Goal: Task Accomplishment & Management: Use online tool/utility

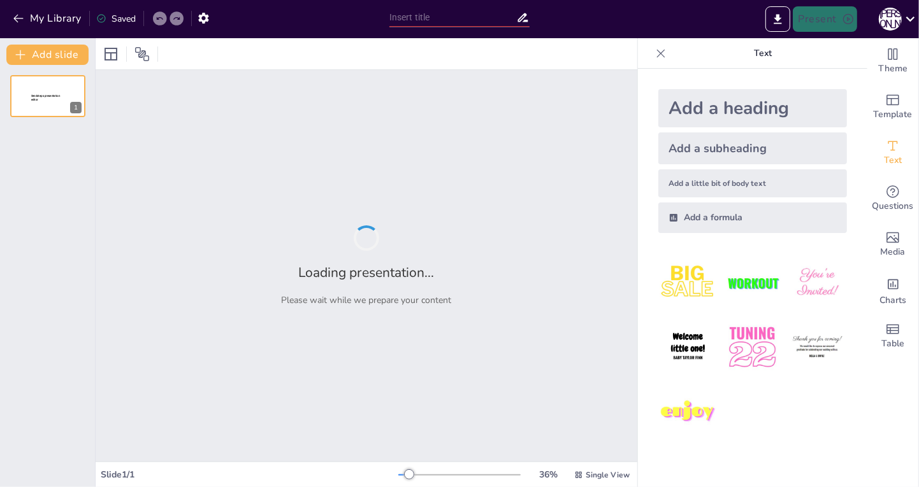
type input "Секрети солодкої хімії: Кристалічні цукерки в домашніх умовах"
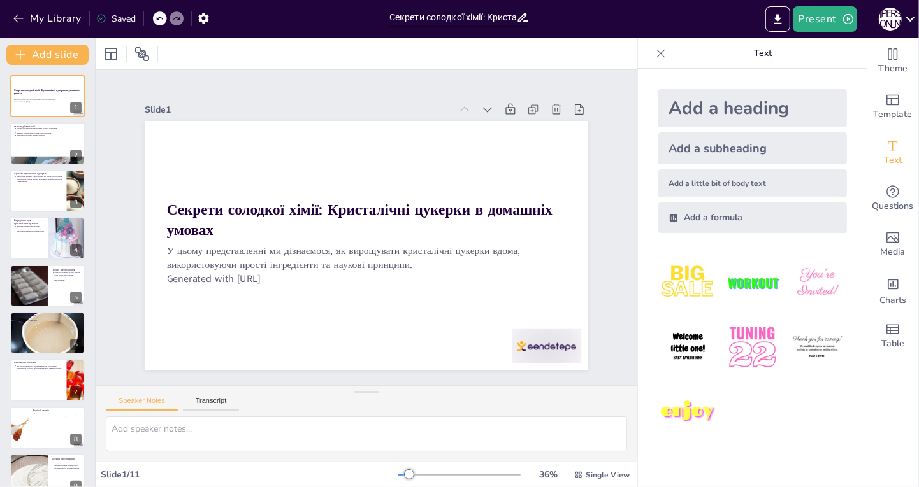
click at [38, 90] on strong "Секрети солодкої хімії: Кристалічні цукерки в домашніх умовах" at bounding box center [47, 92] width 66 height 7
click at [816, 20] on button "Present" at bounding box center [825, 18] width 64 height 25
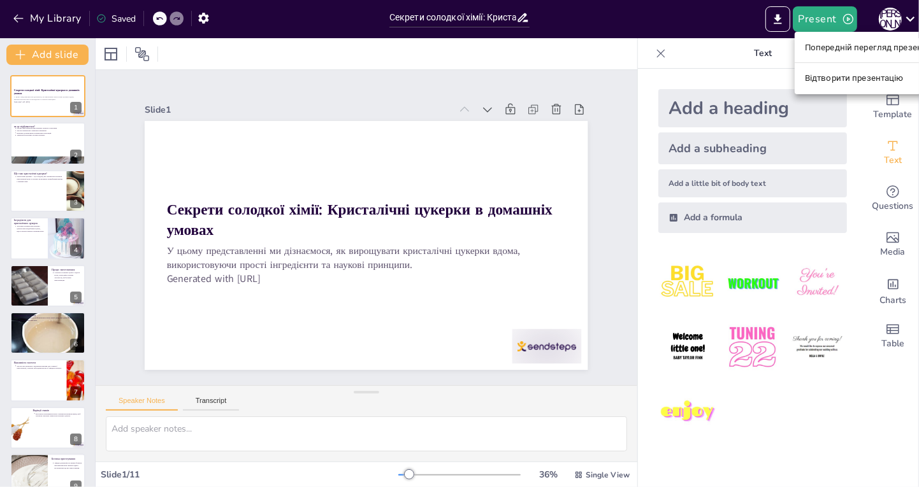
click at [854, 52] on font "Попередній перегляд презентації" at bounding box center [872, 47] width 135 height 13
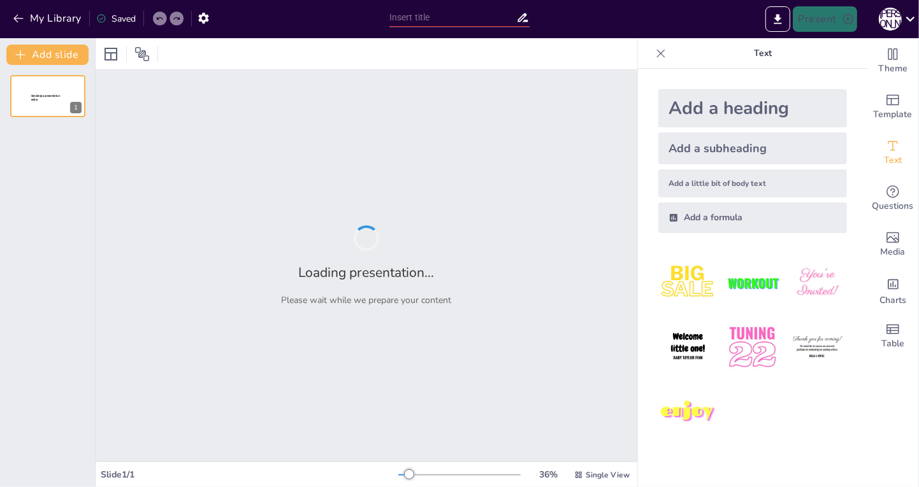
type input "Секрети солодкої хімії: Кристалічні цукерки в домашніх умовах"
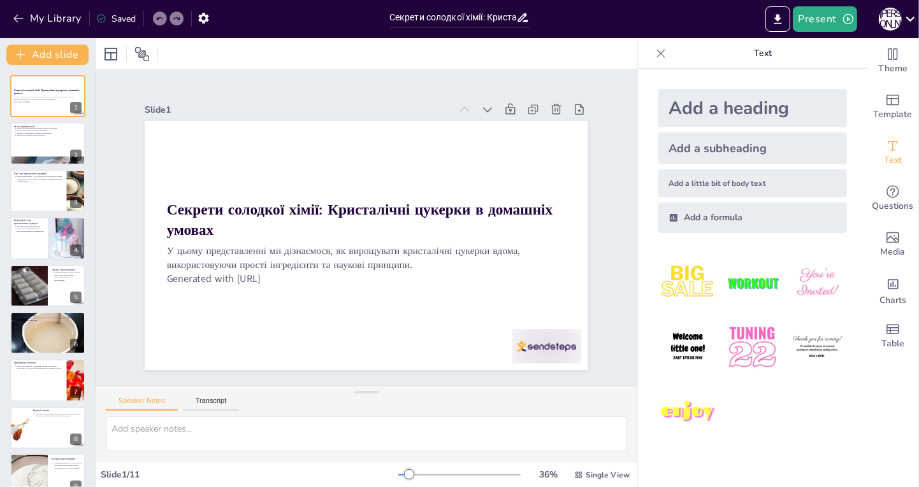
click at [470, 265] on p "У цьому представленні ми дізнаємося, як вирощувати кристалічні цукерки вдома, в…" at bounding box center [395, 236] width 150 height 387
click at [518, 268] on p "У цьому представленні ми дізнаємося, як вирощувати кристалічні цукерки вдома, в…" at bounding box center [348, 252] width 339 height 257
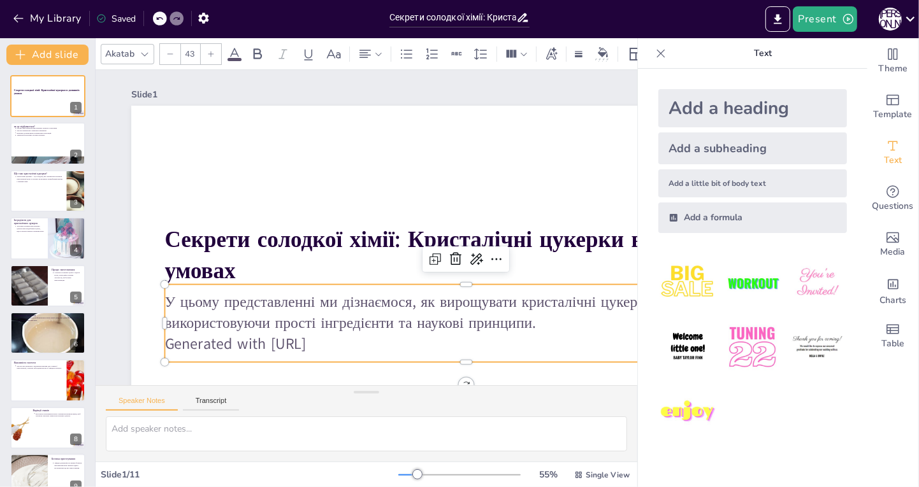
click at [282, 347] on p "Generated with Sendsteps.ai" at bounding box center [240, 314] width 84 height 601
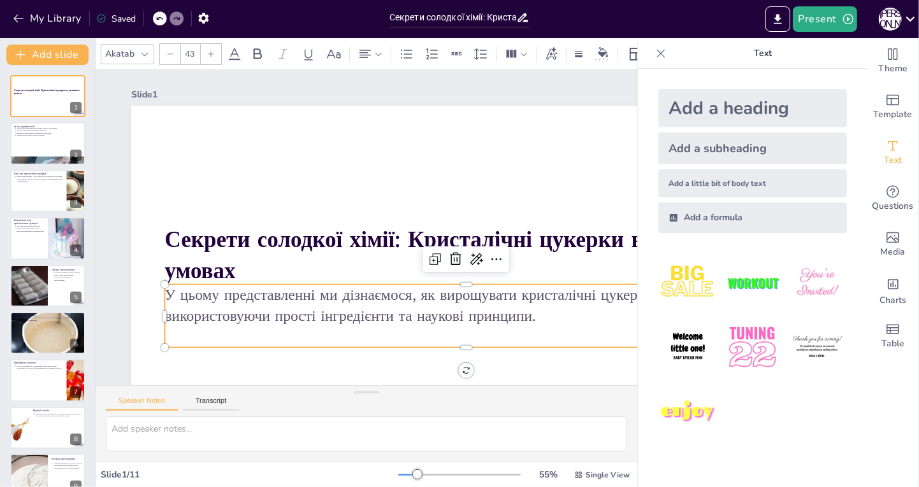
click at [71, 138] on button at bounding box center [73, 133] width 15 height 15
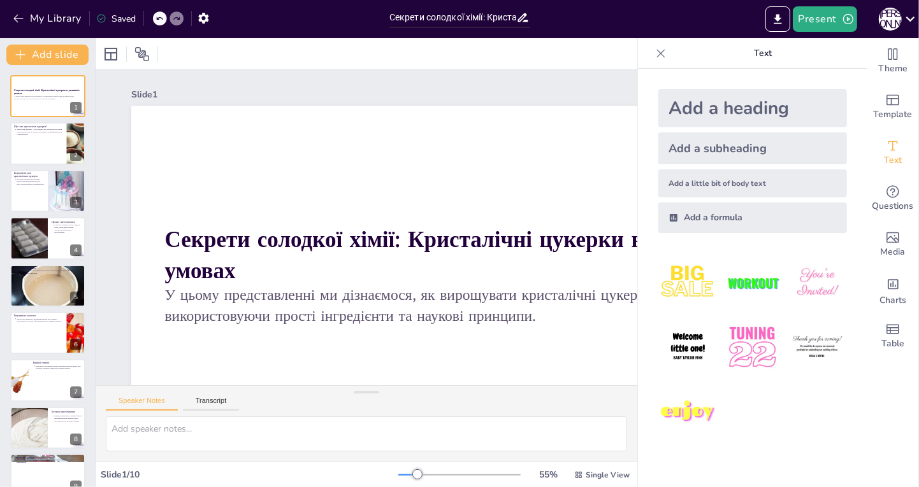
click at [32, 146] on div at bounding box center [47, 143] width 75 height 42
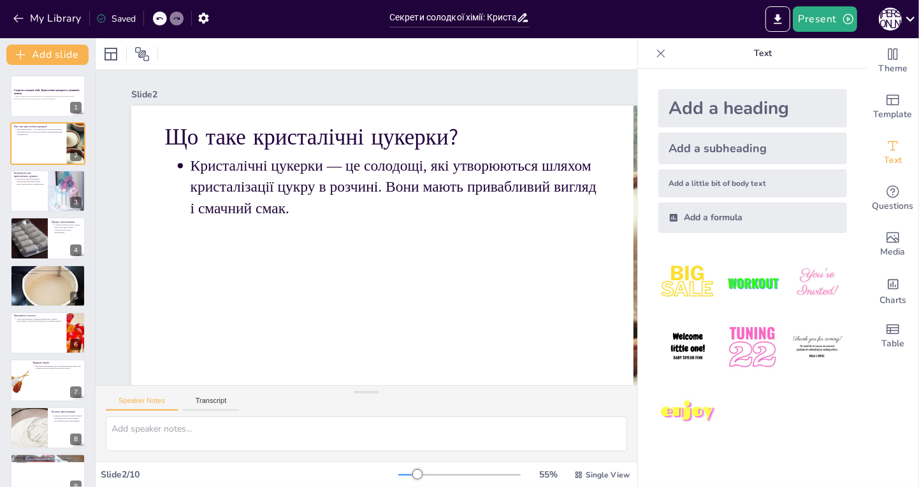
click at [30, 191] on div at bounding box center [47, 191] width 75 height 42
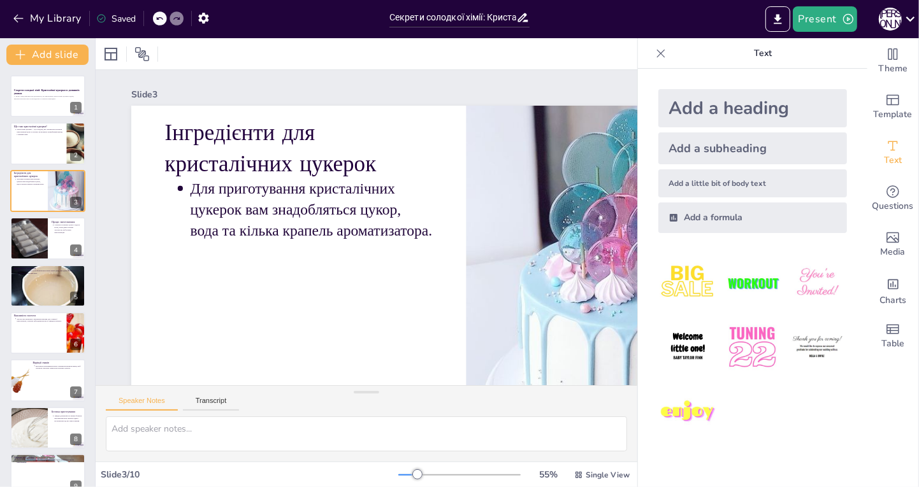
click at [188, 223] on div "Slide 1 Секрети солодкої хімії: Кристалічні цукерки в домашніх умовах У цьому п…" at bounding box center [418, 325] width 842 height 769
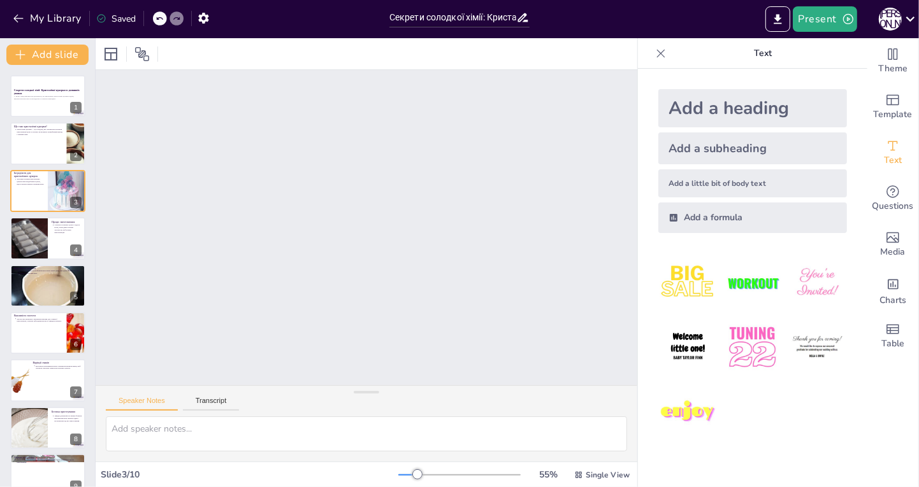
click at [32, 183] on p "Для приготування кристалічних цукерок вам знадобляться цукор, вода та кілька кр…" at bounding box center [30, 181] width 27 height 7
click at [198, 254] on div "Slide 1 Секрети солодкої хімії: Кристалічні цукерки в домашніх умовах У цьому п…" at bounding box center [461, 263] width 847 height 728
click at [201, 271] on div "Slide 1 Секрети солодкої хімії: Кристалічні цукерки в домашніх умовах У цьому п…" at bounding box center [457, 272] width 842 height 769
click at [52, 205] on div at bounding box center [67, 191] width 38 height 47
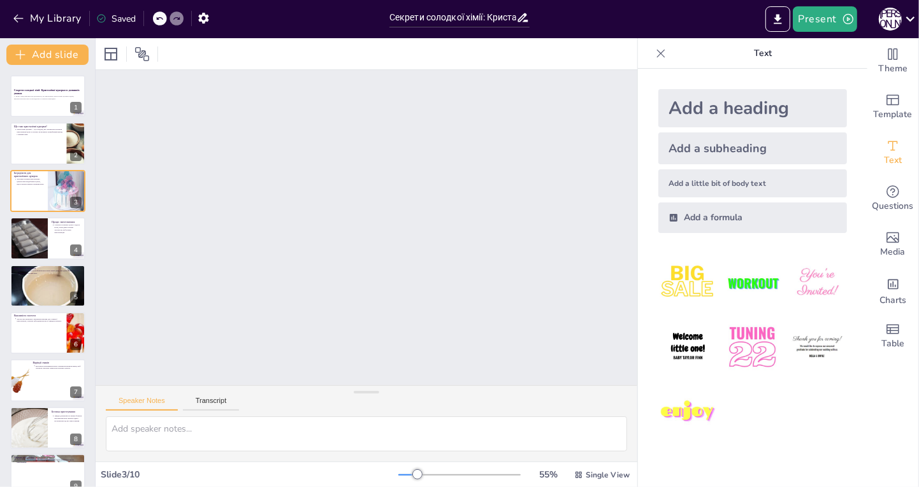
click at [36, 204] on div at bounding box center [47, 191] width 75 height 42
click at [220, 298] on div "Slide 1 Секрети солодкої хімії: Кристалічні цукерки в домашніх умовах У цьому п…" at bounding box center [464, 252] width 844 height 678
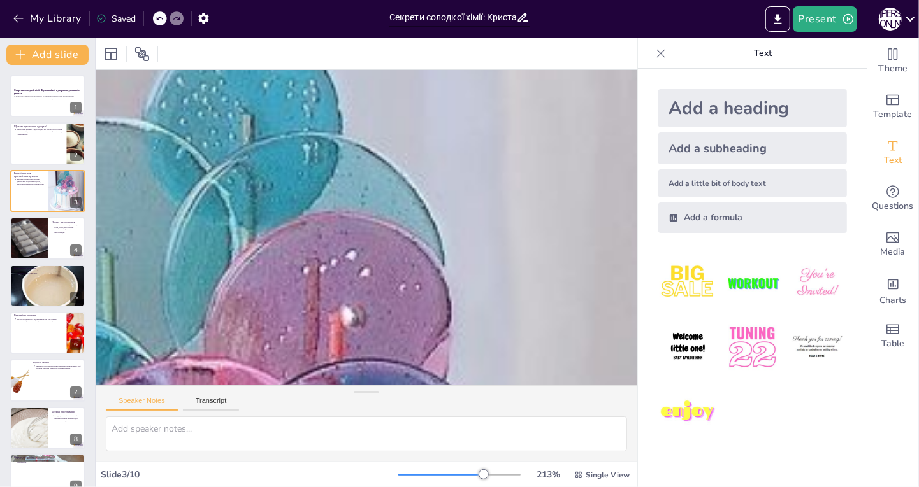
scroll to position [65, 0]
click at [159, 18] on icon at bounding box center [159, 18] width 6 height 3
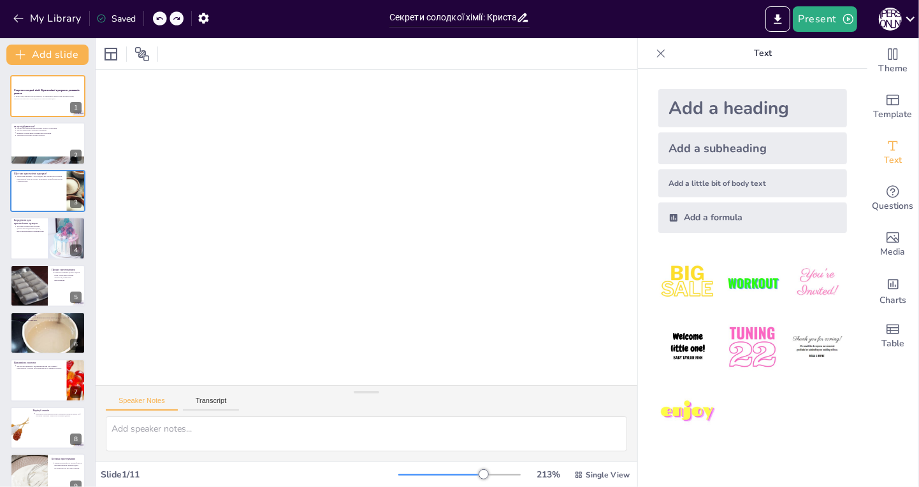
click at [161, 17] on icon at bounding box center [159, 18] width 6 height 3
click at [159, 18] on icon at bounding box center [159, 18] width 6 height 3
click at [159, 17] on icon at bounding box center [159, 19] width 8 height 8
click at [50, 156] on div at bounding box center [47, 161] width 75 height 42
type textarea "Loremi dolorsitamet consectetura elitsed doeiusmod te incididu utlaboree, dol m…"
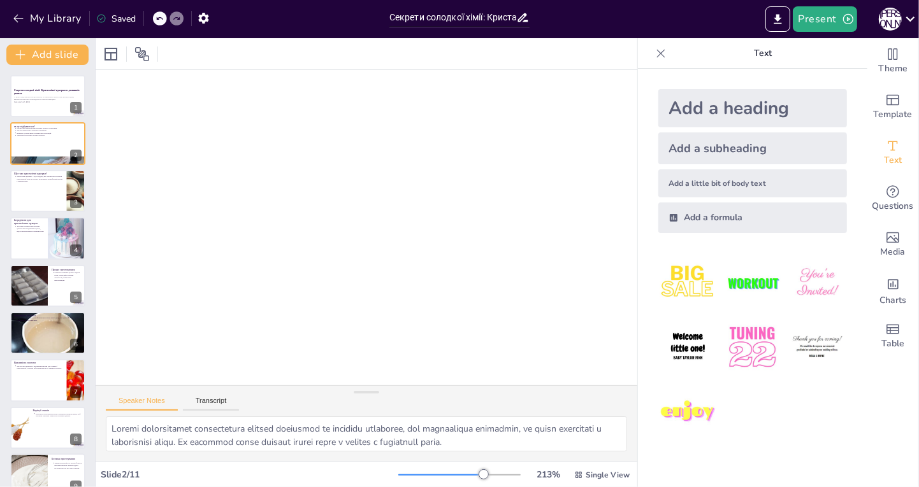
scroll to position [0, 0]
click at [57, 187] on button at bounding box center [55, 181] width 15 height 15
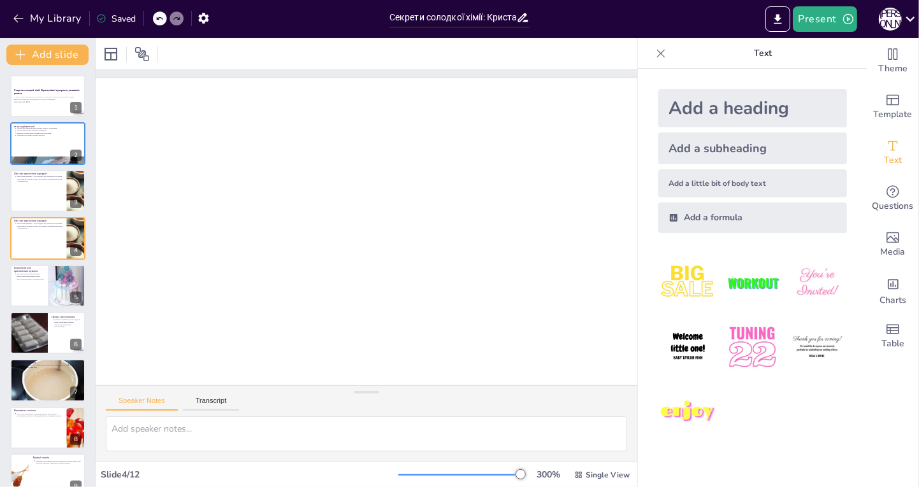
scroll to position [1, 0]
click at [202, 17] on icon "button" at bounding box center [203, 17] width 13 height 13
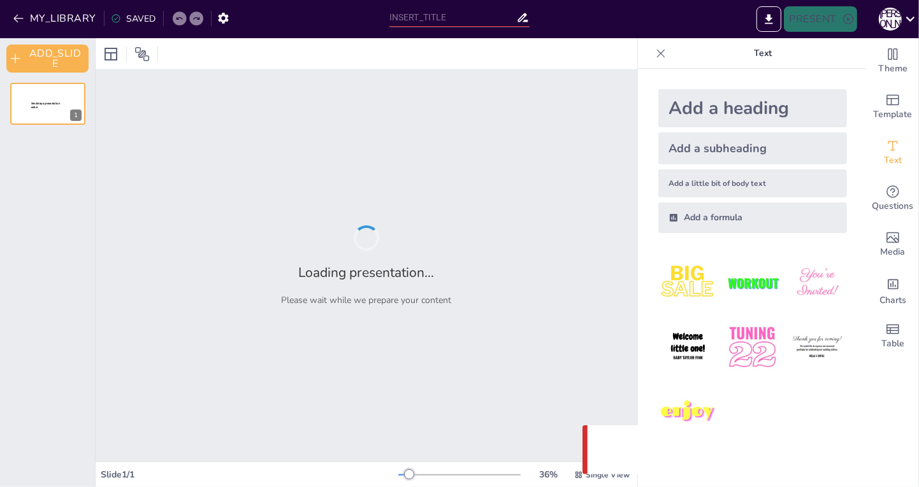
type input "Секрети солодкої хімії: Кристалічні цукерки в домашніх умовах"
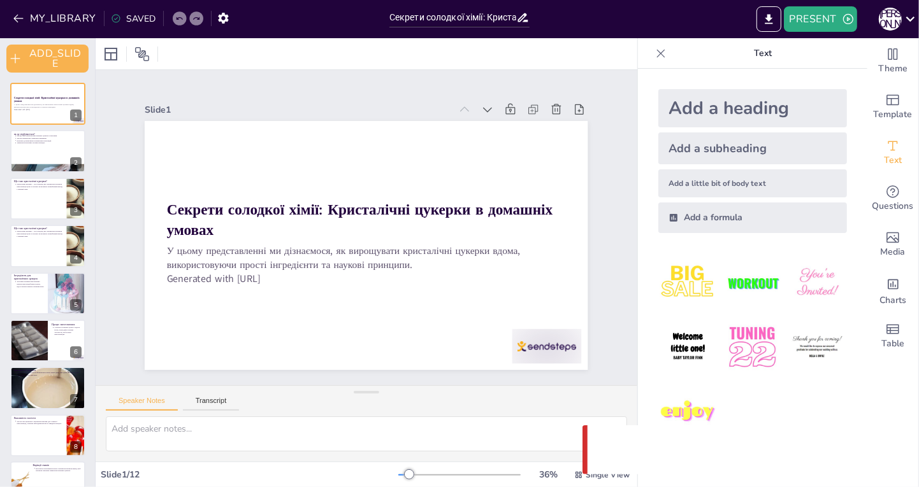
click at [38, 147] on div at bounding box center [47, 151] width 75 height 42
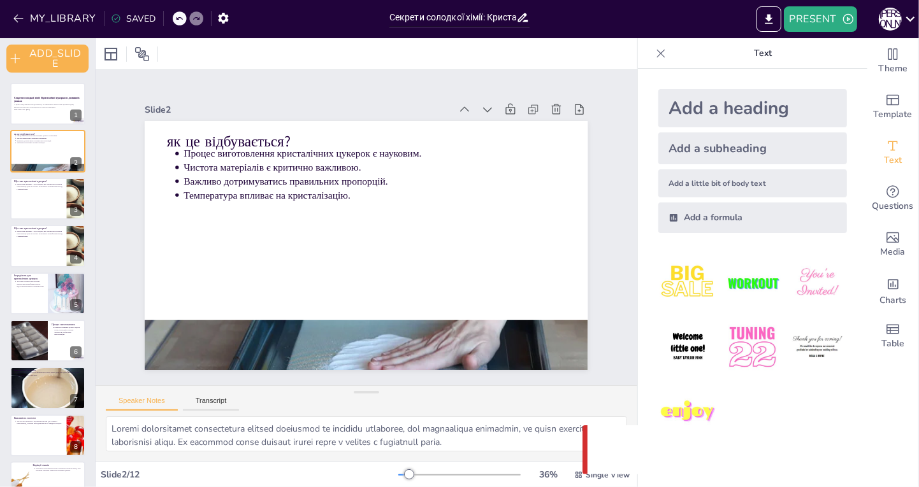
type textarea "Процес виготовлення кристалічних цукерок базується на наукових принципах, які д…"
click at [20, 203] on div at bounding box center [47, 199] width 75 height 42
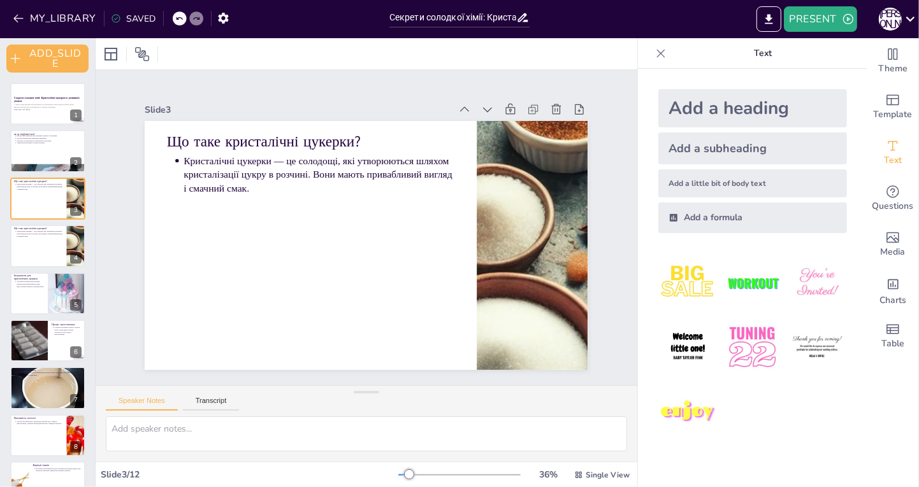
click at [25, 234] on p "Кристалічні цукерки — це солодощі, які утворюються шляхом кристалізації цукру в…" at bounding box center [40, 234] width 46 height 7
click at [21, 197] on div at bounding box center [47, 199] width 75 height 42
click at [27, 238] on div at bounding box center [47, 246] width 75 height 42
click at [75, 259] on div "4" at bounding box center [75, 257] width 11 height 11
click at [78, 241] on button at bounding box center [73, 236] width 15 height 15
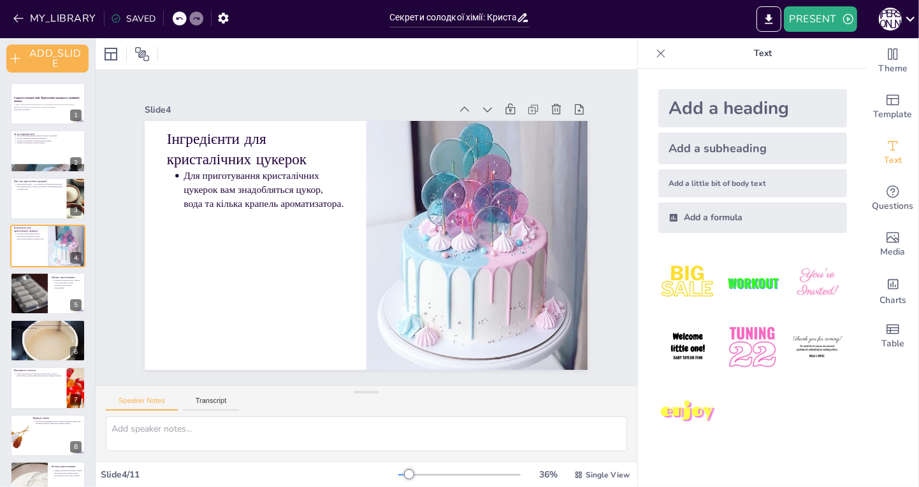
click at [208, 196] on div "Slide 1 Секрети солодкої хімії: Кристалічні цукерки в домашніх умовах У цьому п…" at bounding box center [366, 227] width 612 height 467
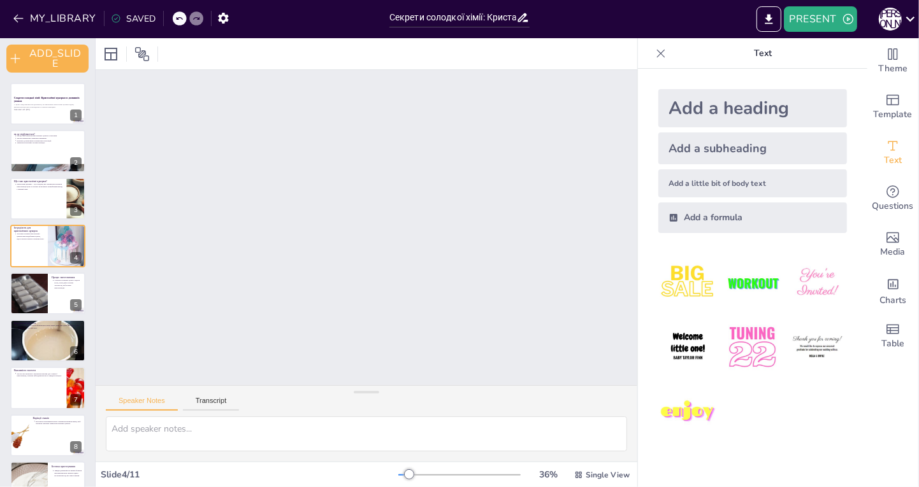
click at [50, 242] on button at bounding box center [55, 236] width 15 height 15
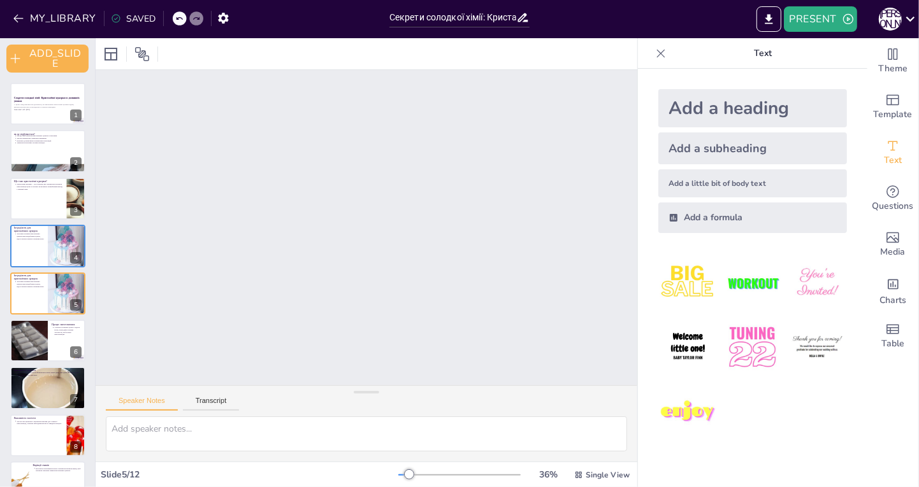
scroll to position [13, 0]
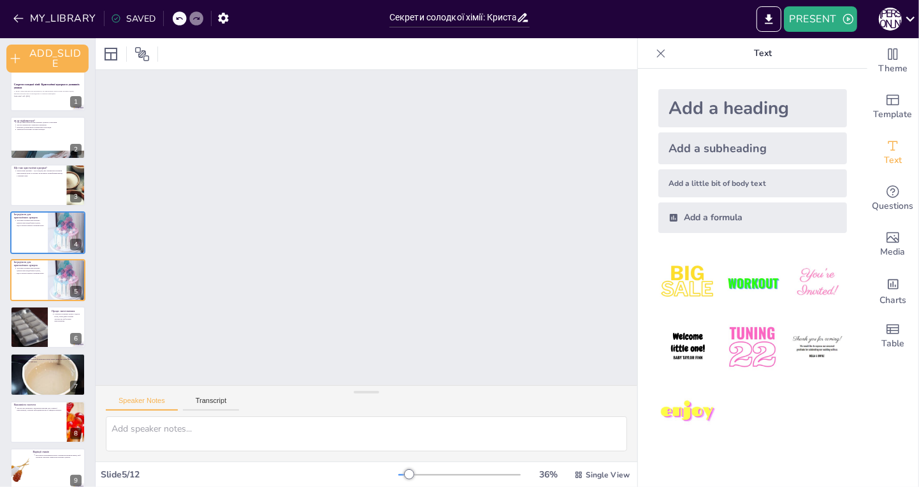
click at [222, 241] on div "Slide 1 Секрети солодкої хімії: Кристалічні цукерки в домашніх умовах У цьому п…" at bounding box center [366, 228] width 623 height 508
click at [30, 289] on div at bounding box center [47, 280] width 75 height 42
click at [79, 249] on div "4" at bounding box center [75, 244] width 11 height 11
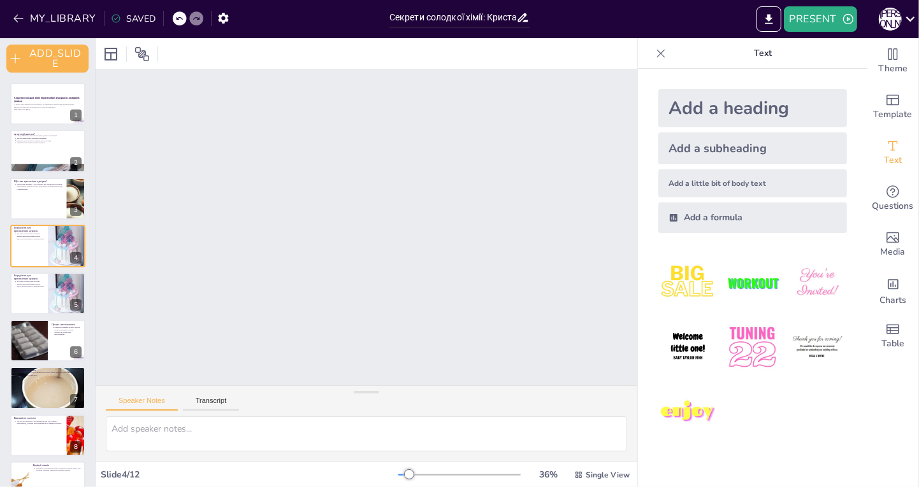
click at [76, 241] on button at bounding box center [73, 236] width 15 height 15
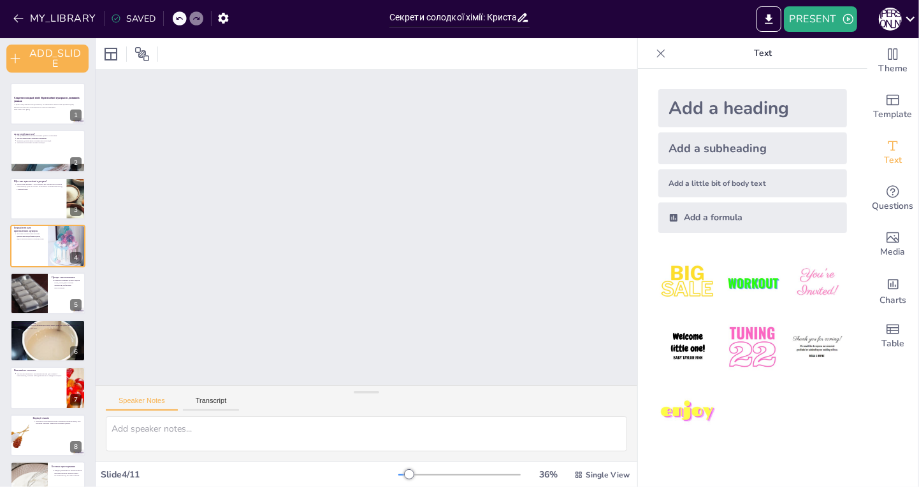
click at [21, 254] on div at bounding box center [47, 246] width 75 height 42
click at [15, 247] on div at bounding box center [47, 246] width 75 height 42
click at [19, 248] on div at bounding box center [47, 246] width 75 height 42
click at [23, 246] on div at bounding box center [47, 246] width 75 height 42
click at [175, 17] on icon at bounding box center [179, 19] width 8 height 8
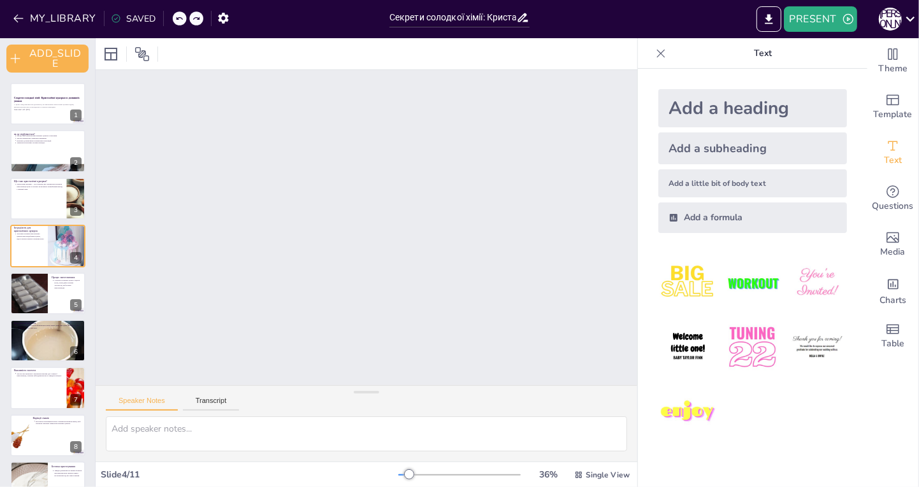
click at [176, 22] on div at bounding box center [180, 18] width 14 height 14
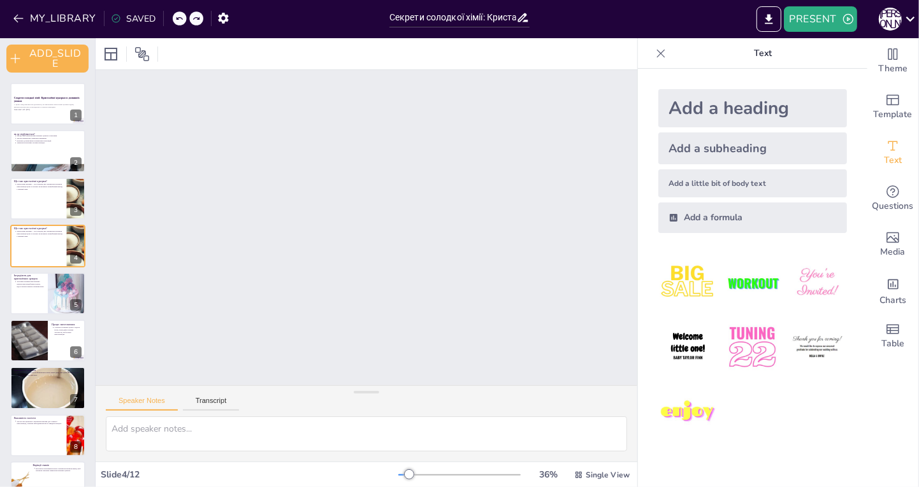
click at [176, 17] on icon at bounding box center [179, 19] width 8 height 8
click at [59, 306] on div at bounding box center [67, 293] width 38 height 47
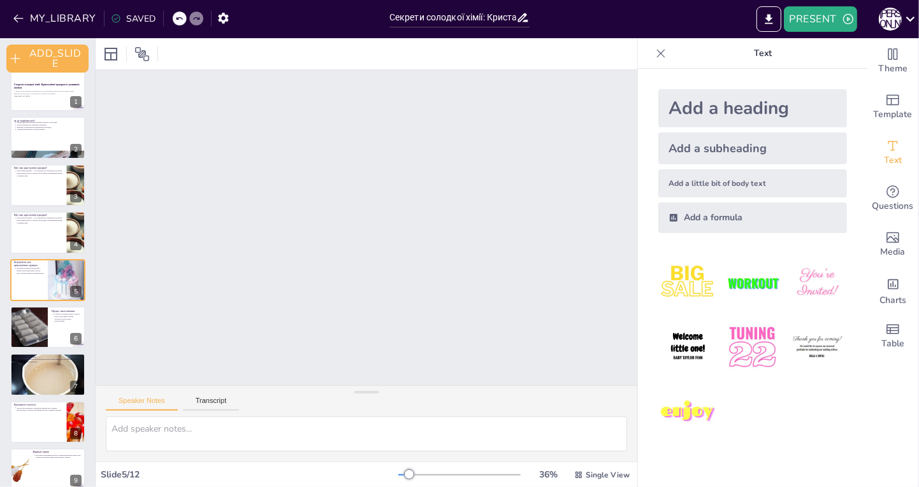
click at [61, 236] on div at bounding box center [47, 233] width 75 height 42
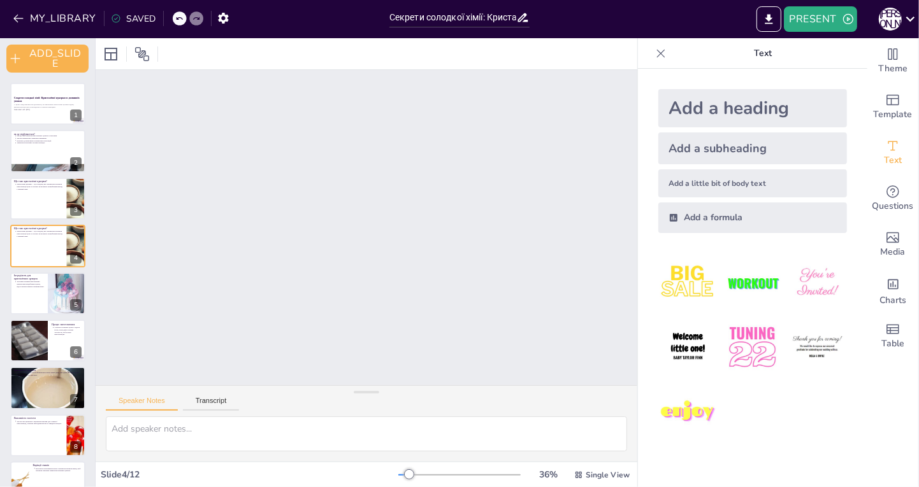
click at [57, 188] on icon at bounding box center [56, 189] width 8 height 8
click at [57, 141] on icon at bounding box center [56, 142] width 8 height 8
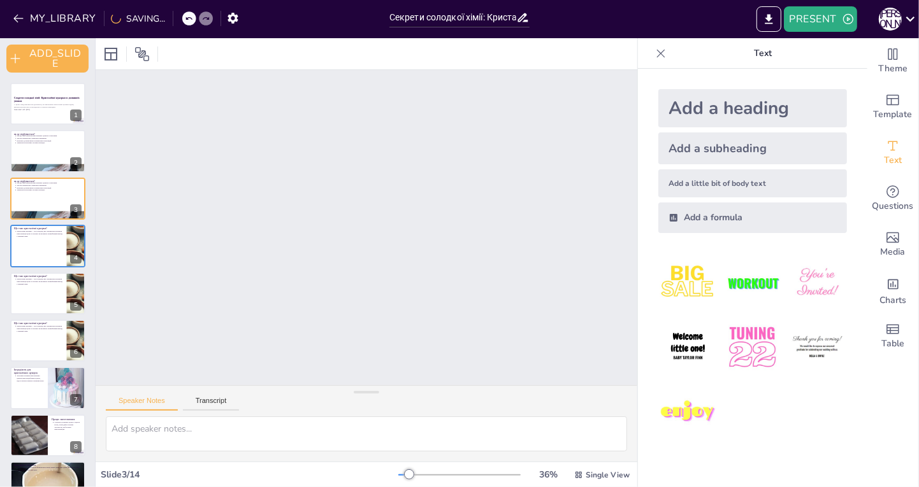
type textarea "Loremi dolorsitamet consectetura elitsed doeiusmod te incididu utlaboree, dol m…"
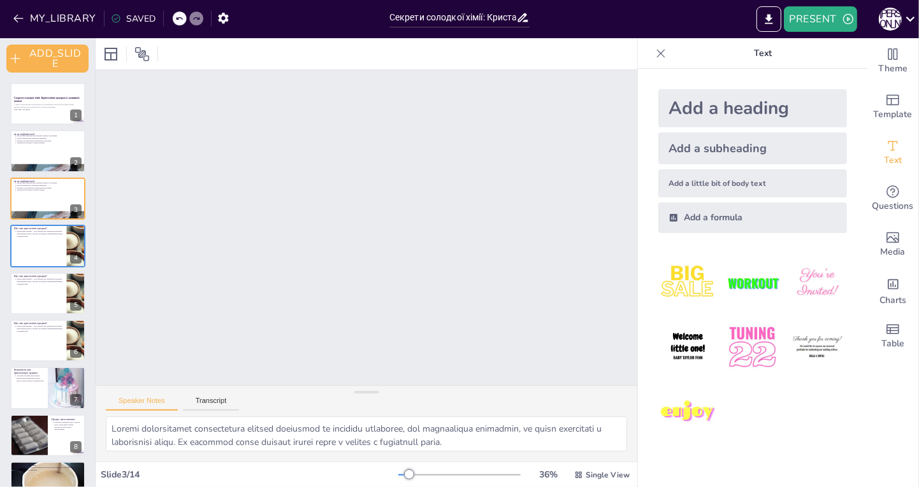
click at [73, 94] on icon at bounding box center [73, 94] width 5 height 7
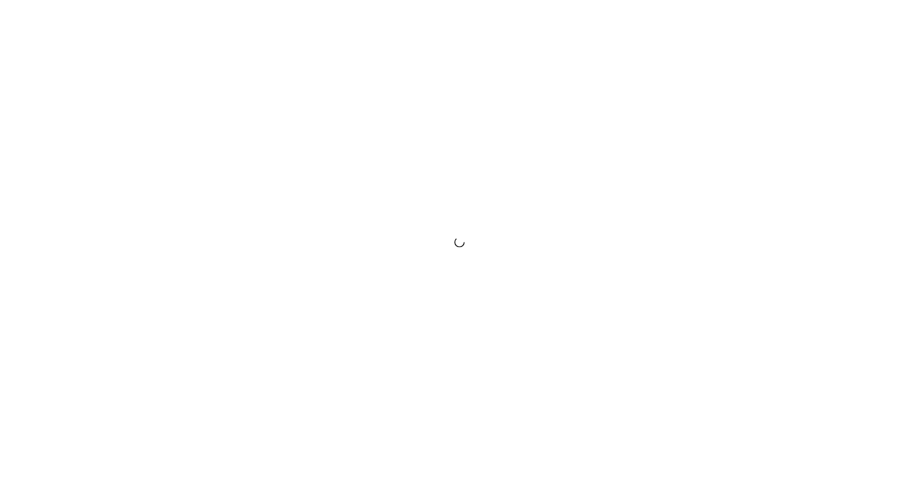
click at [887, 34] on div at bounding box center [459, 243] width 919 height 487
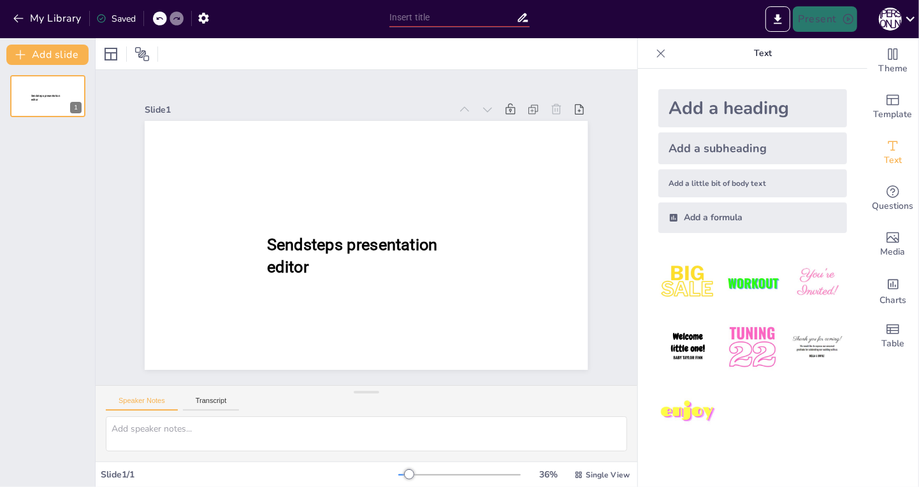
type input "Секрети солодкої хімії: Кристалічні цукерки в домашніх умовах"
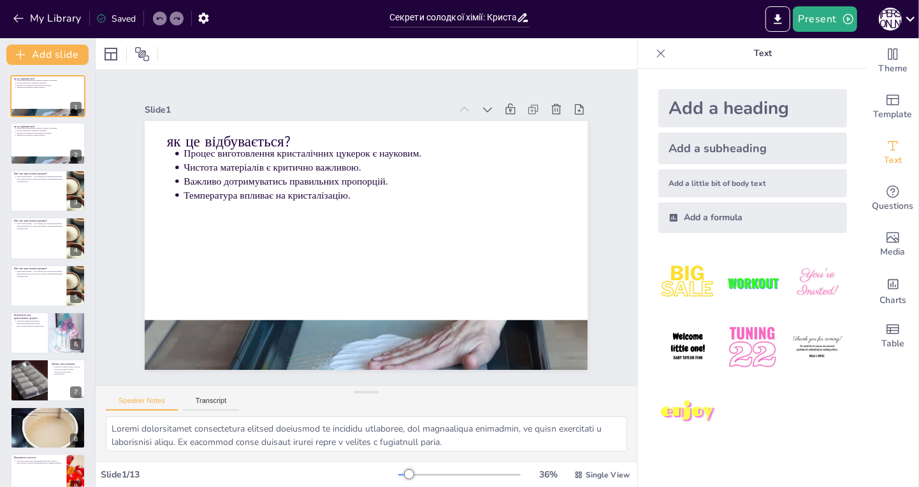
click at [824, 21] on button "Present" at bounding box center [825, 18] width 64 height 25
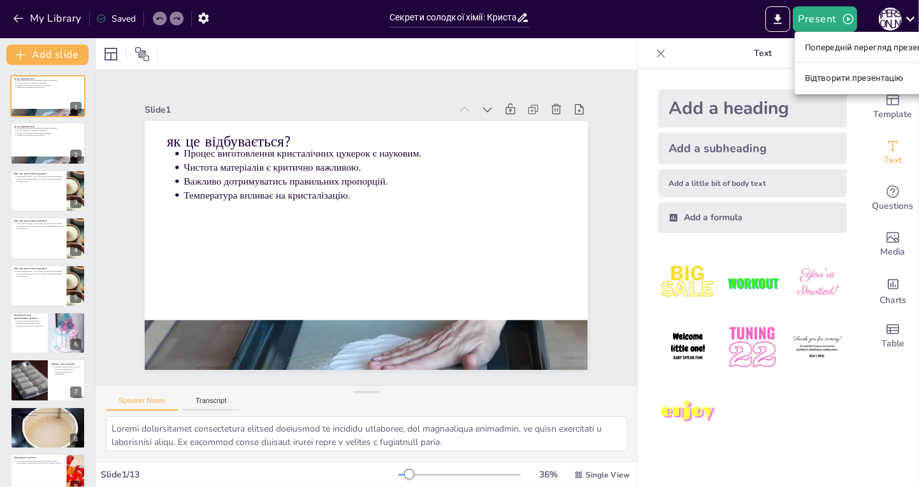
click at [882, 81] on font "Відтворити презентацію" at bounding box center [854, 79] width 99 height 10
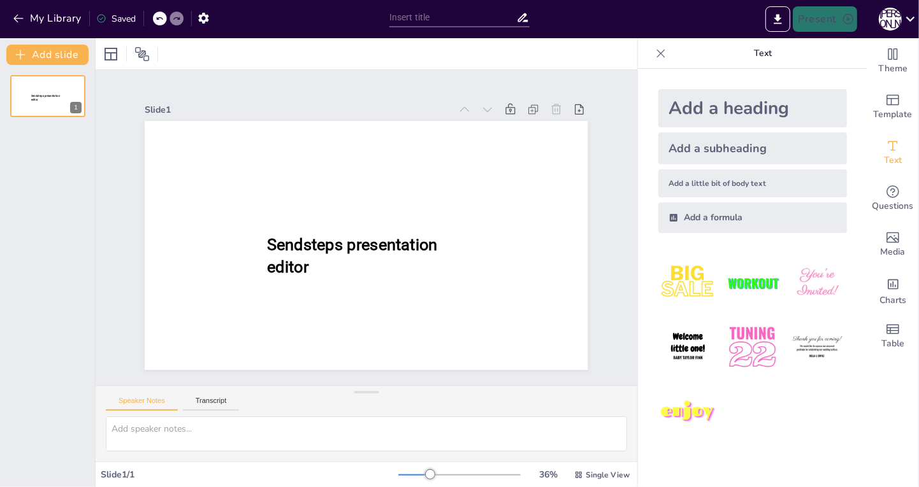
type input "Секрети солодкої хімії: Кристалічні цукерки в домашніх умовах"
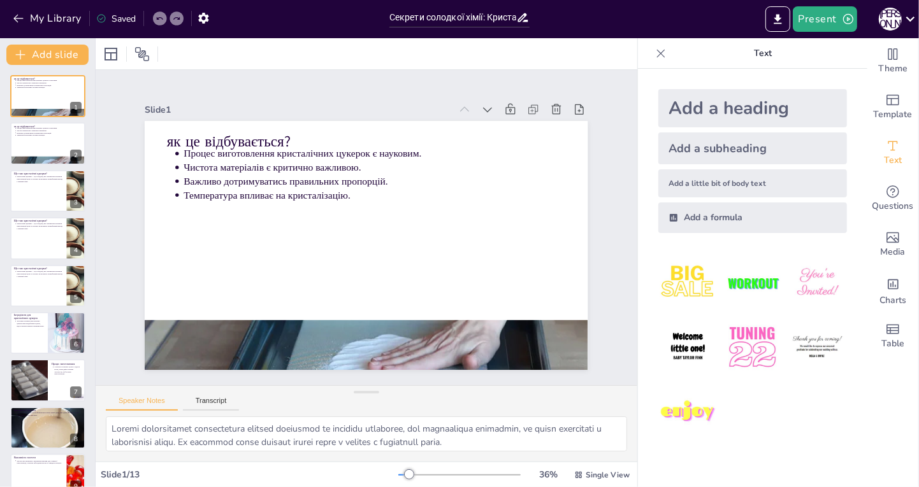
click at [829, 19] on button "Present" at bounding box center [825, 18] width 64 height 25
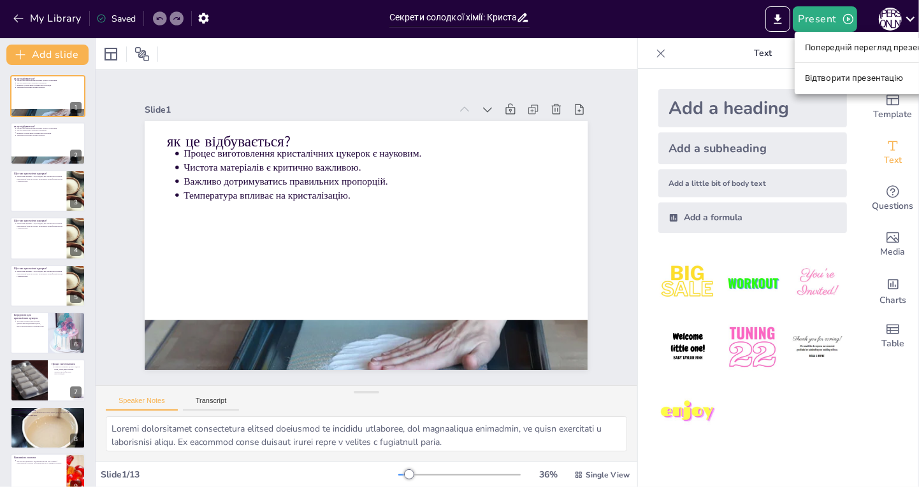
click at [875, 82] on font "Відтворити презентацію" at bounding box center [854, 79] width 99 height 10
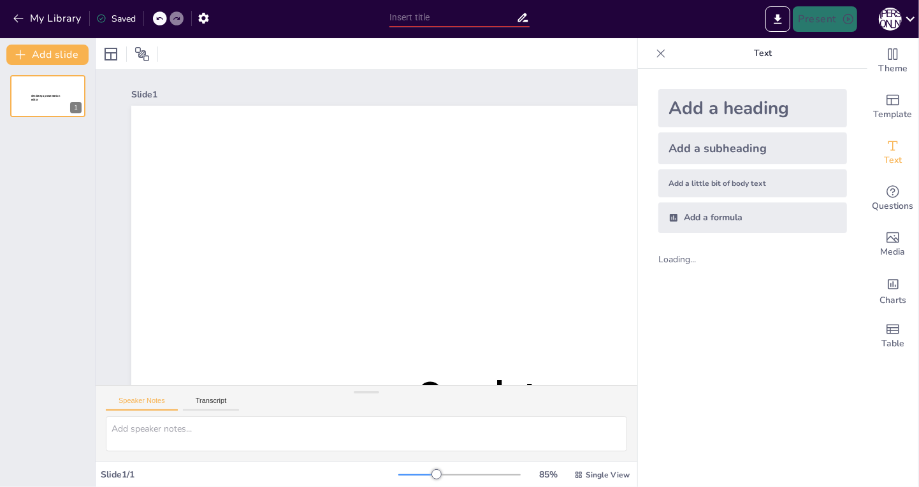
type input "Секрети солодкої хімії: Кристалічні цукерки в домашніх умовах"
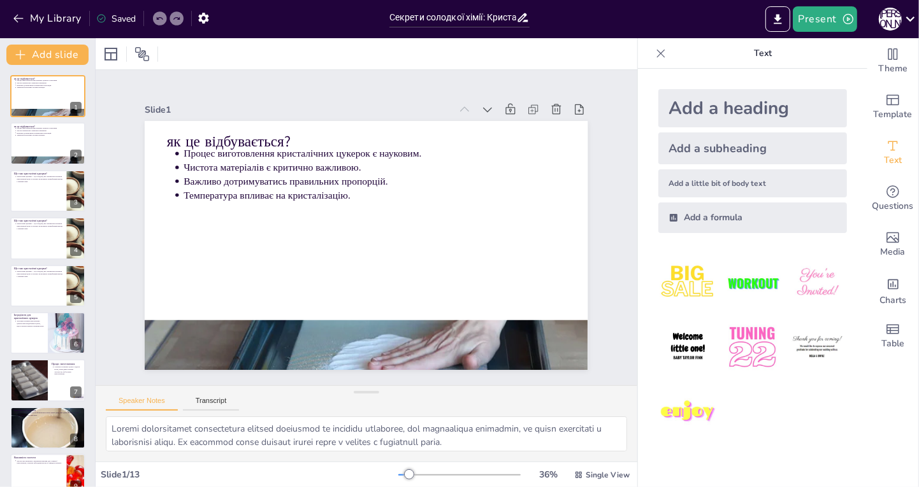
click at [36, 144] on div at bounding box center [47, 143] width 75 height 42
click at [33, 102] on div at bounding box center [47, 96] width 75 height 42
click at [23, 129] on p "Чистота матеріалів є критично важливою." at bounding box center [49, 130] width 65 height 3
click at [25, 177] on p "Кристалічні цукерки — це солодощі, які утворюються шляхом кристалізації цукру в…" at bounding box center [40, 179] width 46 height 7
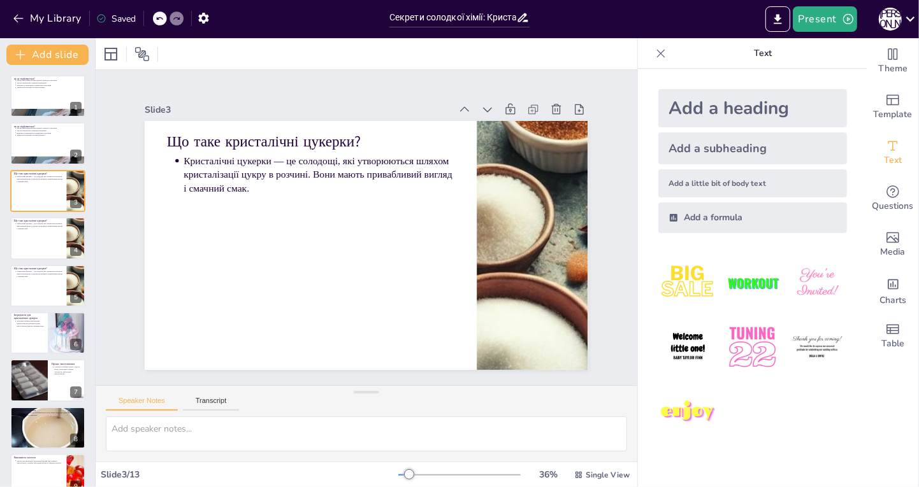
click at [79, 182] on button at bounding box center [73, 181] width 15 height 15
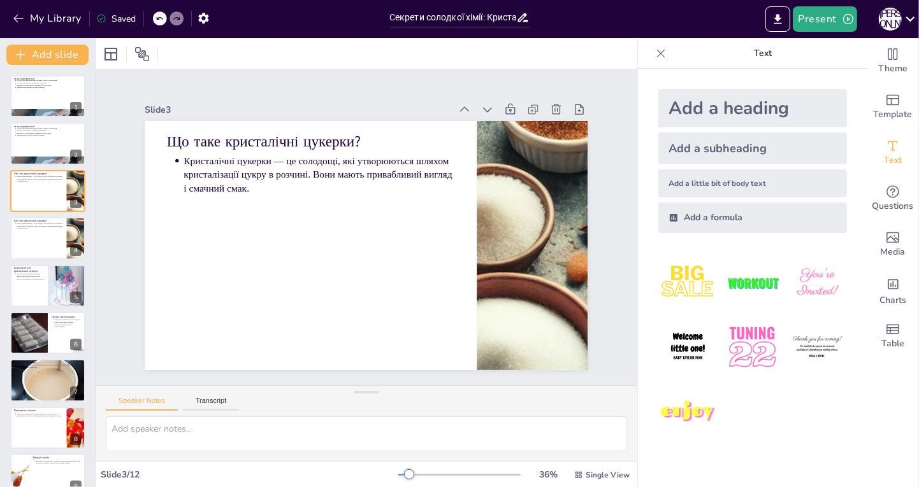
click at [82, 186] on button at bounding box center [73, 181] width 15 height 15
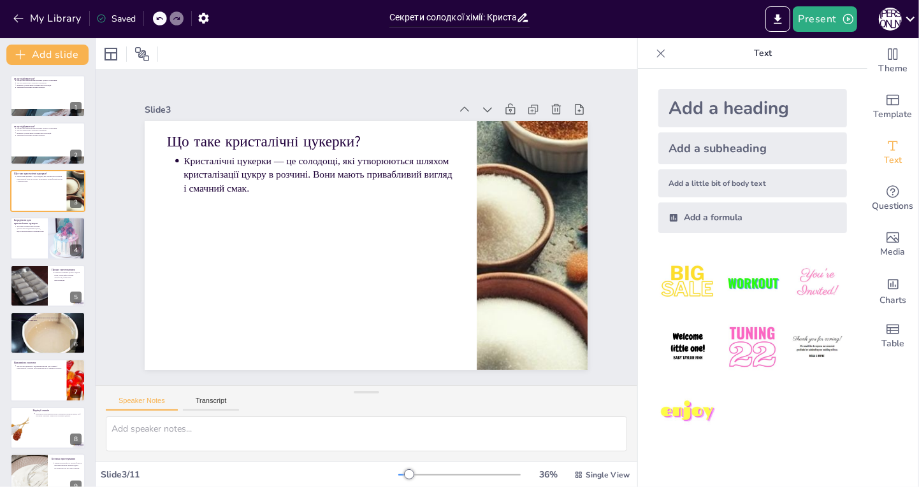
click at [38, 148] on div at bounding box center [47, 143] width 75 height 42
type textarea "Loremi dolorsitamet consectetura elitsed doeiusmod te incididu utlaboree, dol m…"
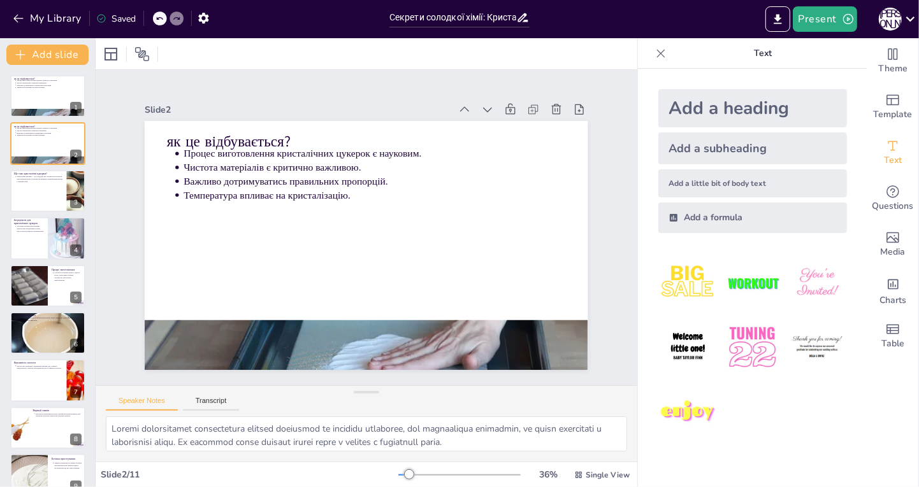
click at [80, 136] on button at bounding box center [73, 133] width 15 height 15
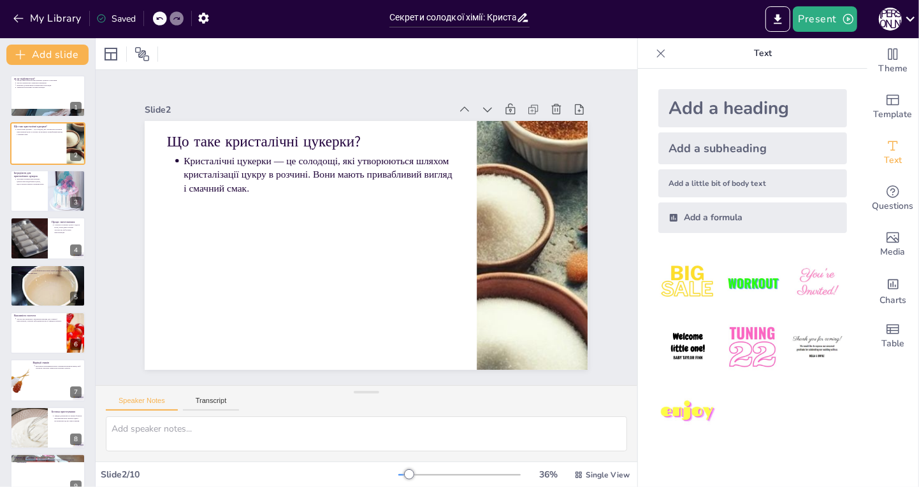
click at [27, 238] on div at bounding box center [29, 238] width 57 height 42
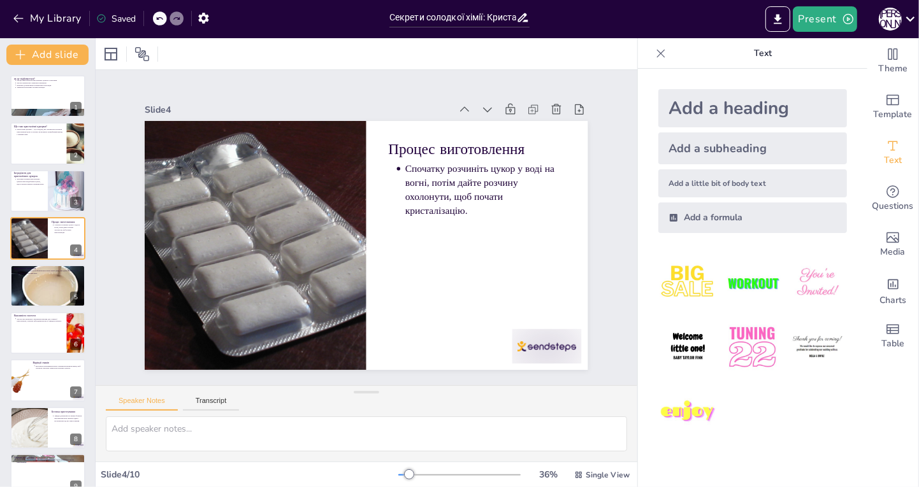
click at [21, 270] on p "[PERSON_NAME] почнуть формуватися через кілька днів. Чим довше ви чекаєте, тим …" at bounding box center [49, 272] width 65 height 4
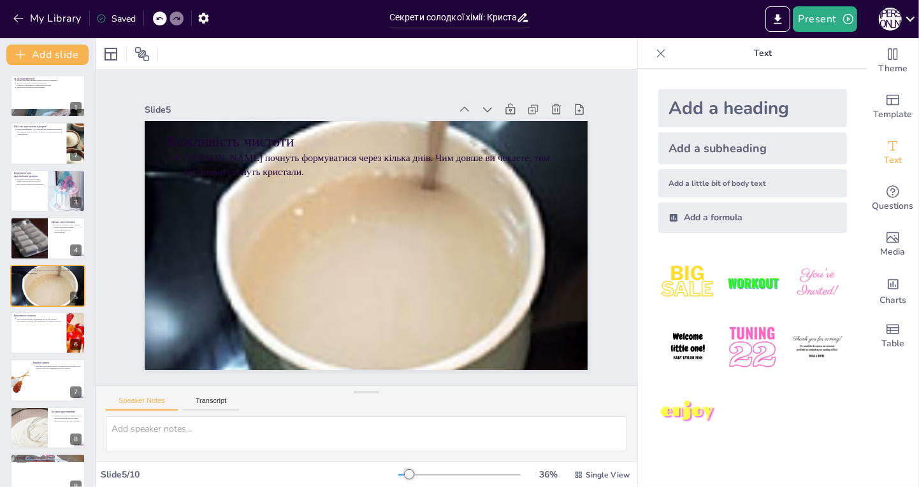
scroll to position [10, 0]
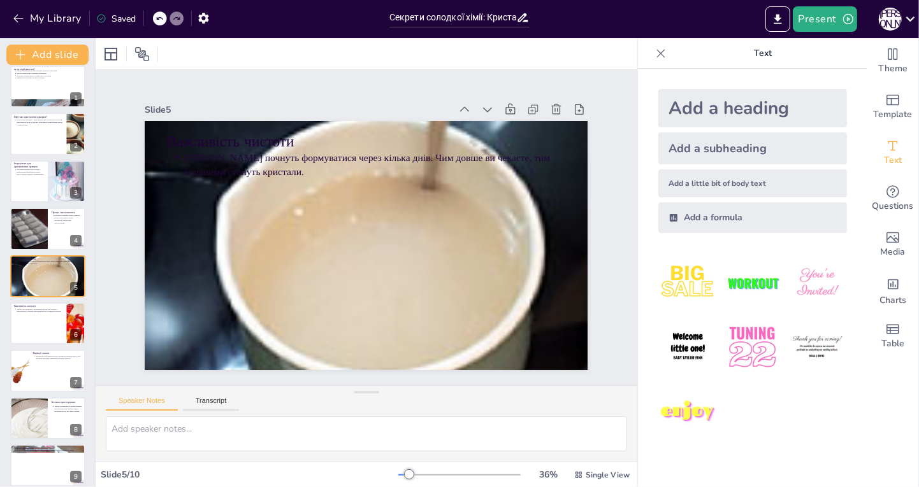
click at [32, 325] on div at bounding box center [47, 324] width 75 height 42
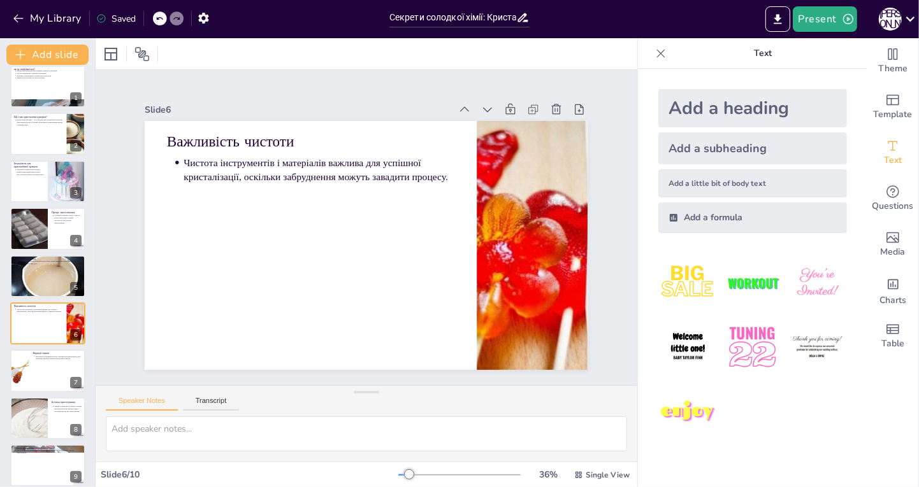
scroll to position [57, 0]
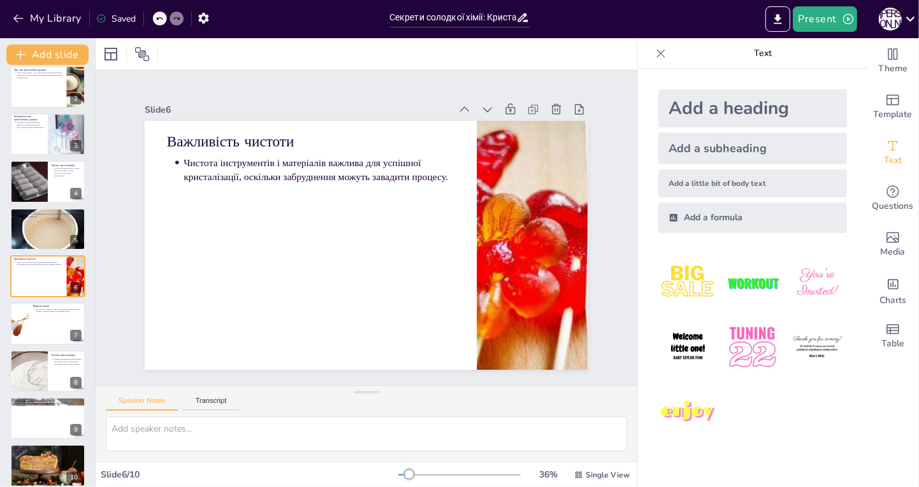
click at [16, 361] on div at bounding box center [29, 371] width 64 height 42
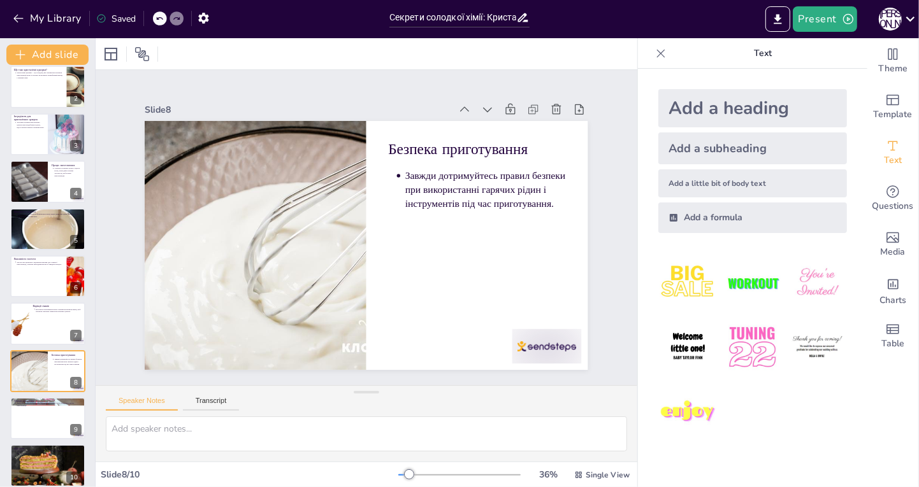
scroll to position [66, 0]
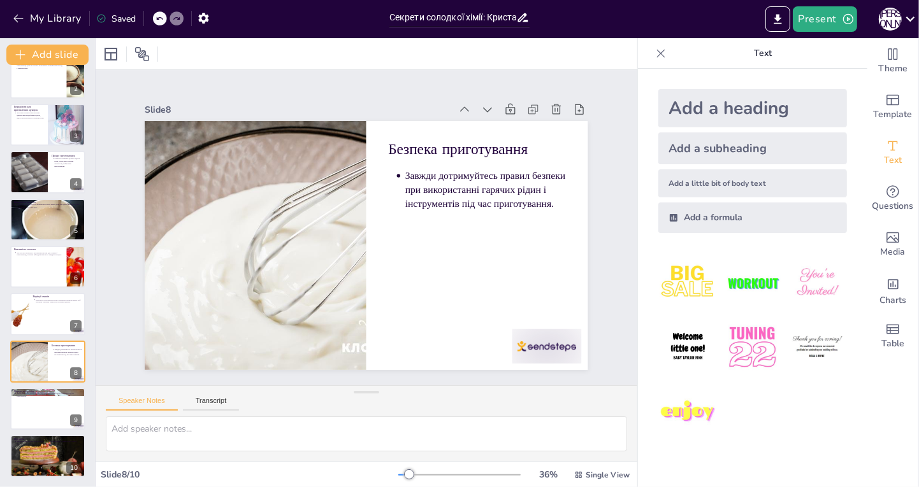
click at [32, 401] on div at bounding box center [47, 409] width 75 height 42
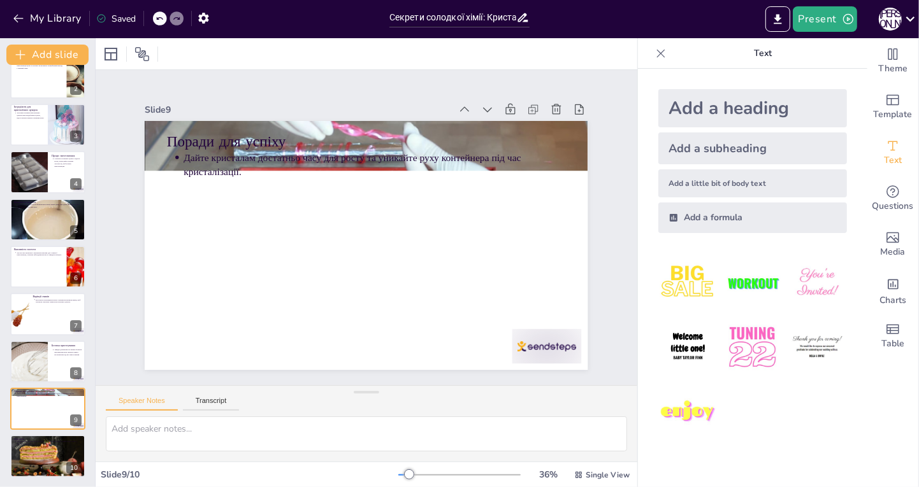
click at [27, 444] on p "Вирощування кристалічних цукерок — це захопливий процес, який поєднує науку і т…" at bounding box center [49, 442] width 65 height 4
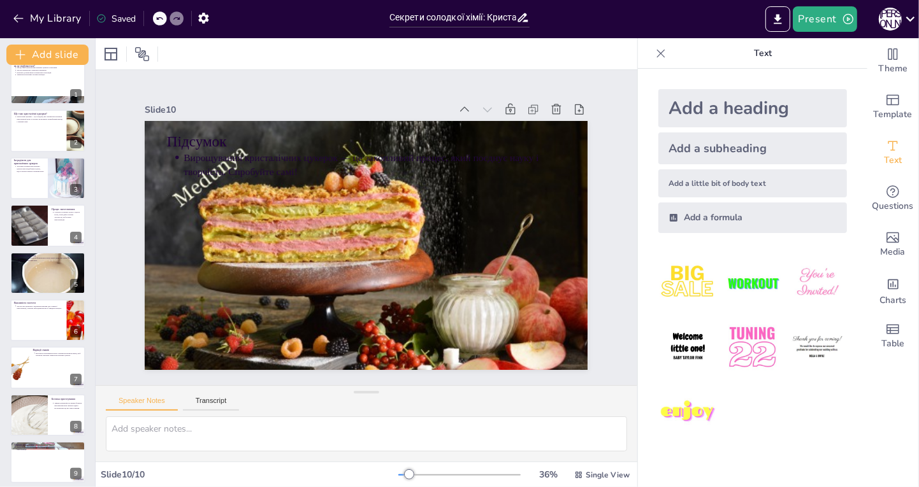
scroll to position [0, 0]
